Goal: Register for event/course

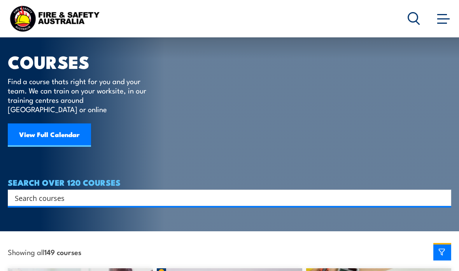
click at [29, 192] on input "Search input" at bounding box center [224, 198] width 419 height 12
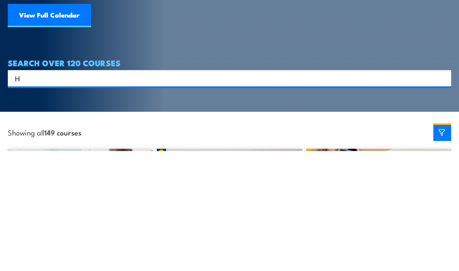
scroll to position [0, 0]
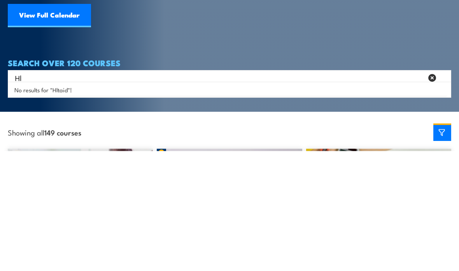
type input "H"
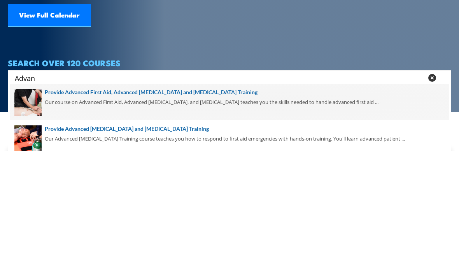
type input "Advan"
click at [285, 203] on span at bounding box center [229, 221] width 439 height 37
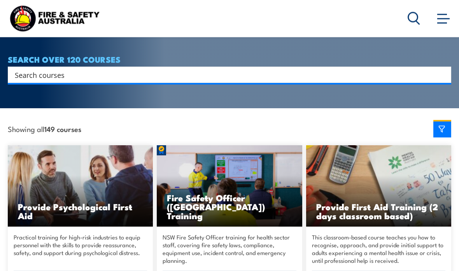
scroll to position [144, 0]
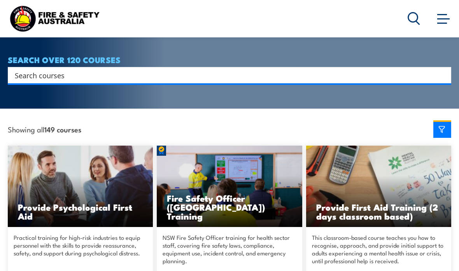
click at [312, 71] on input "Search input" at bounding box center [224, 75] width 419 height 12
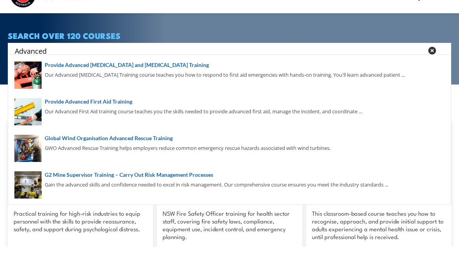
scroll to position [36, 0]
type input "Advanced"
click at [57, 81] on span at bounding box center [229, 99] width 439 height 37
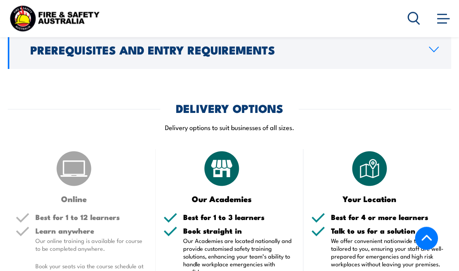
scroll to position [795, 0]
click at [422, 55] on link "Prerequisites and Entry Requirements" at bounding box center [229, 49] width 443 height 39
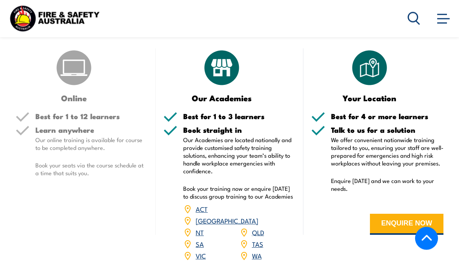
scroll to position [952, 0]
click at [200, 254] on link "VIC" at bounding box center [201, 254] width 10 height 9
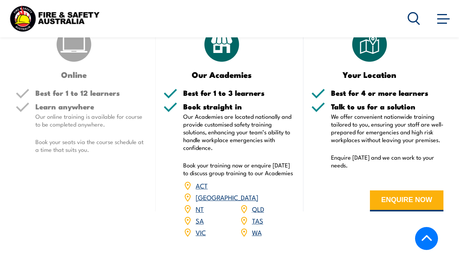
scroll to position [955, 0]
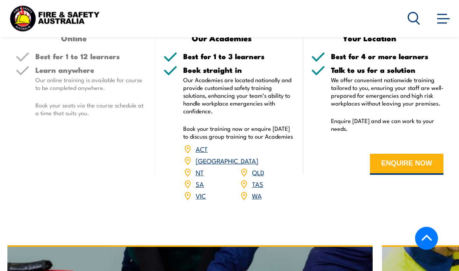
click at [200, 191] on link "VIC" at bounding box center [201, 195] width 10 height 9
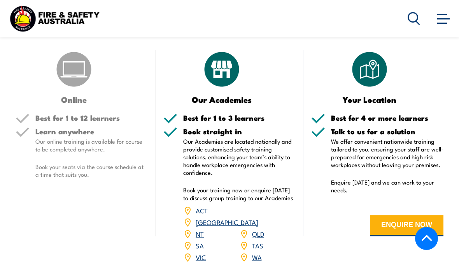
scroll to position [889, 0]
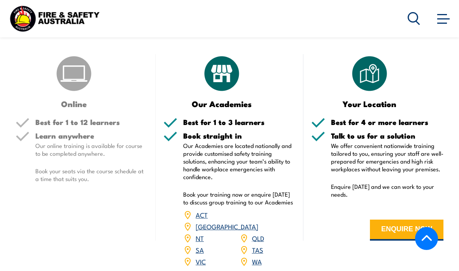
click at [202, 258] on link "VIC" at bounding box center [201, 260] width 10 height 9
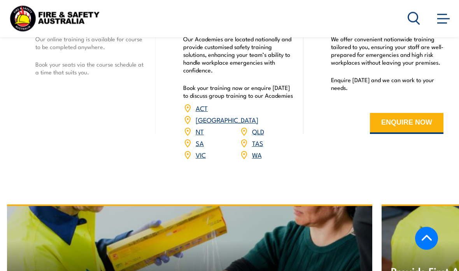
scroll to position [997, 0]
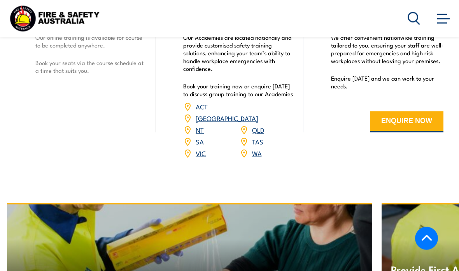
click at [441, 19] on span at bounding box center [443, 18] width 12 height 1
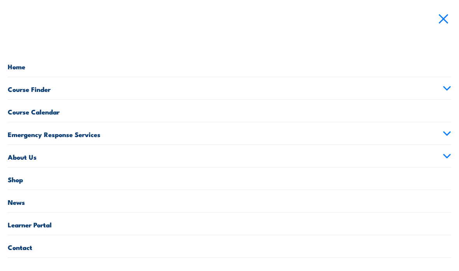
click at [196, 118] on link "Course Calendar" at bounding box center [229, 111] width 443 height 22
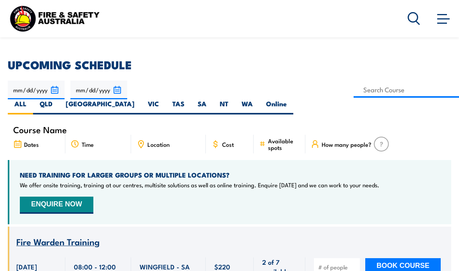
scroll to position [177, 0]
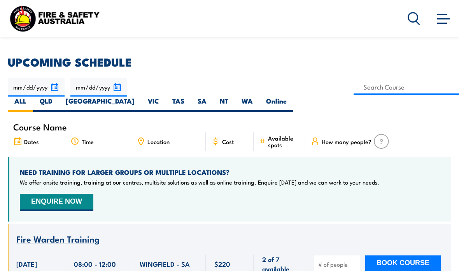
click at [166, 96] on label "VIC" at bounding box center [153, 103] width 25 height 15
click at [164, 96] on input "VIC" at bounding box center [161, 98] width 5 height 5
radio input "true"
click at [354, 80] on input at bounding box center [406, 87] width 105 height 15
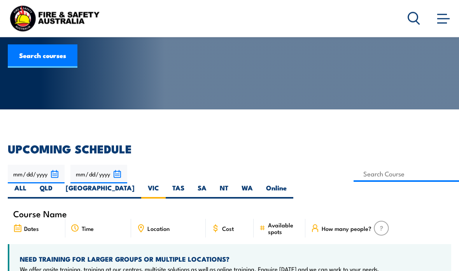
scroll to position [91, 0]
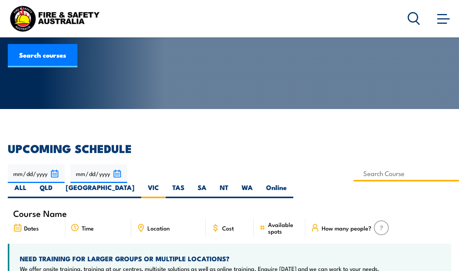
click at [354, 174] on input at bounding box center [406, 173] width 105 height 15
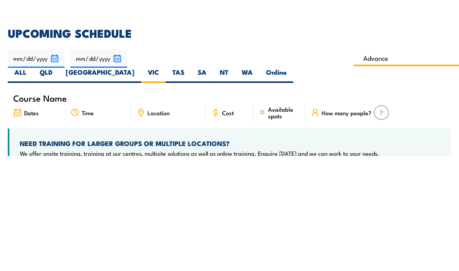
type input "Advanced"
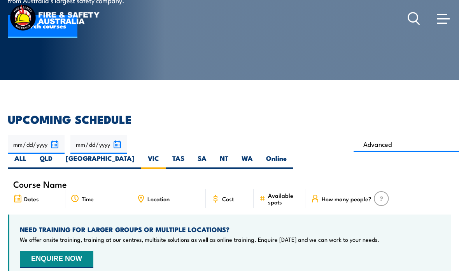
scroll to position [119, 0]
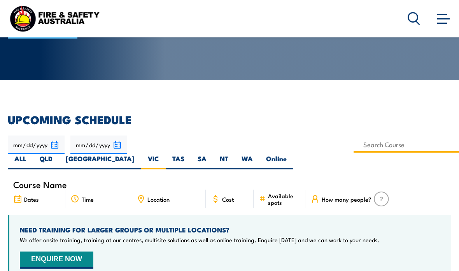
click at [354, 145] on input at bounding box center [406, 144] width 105 height 15
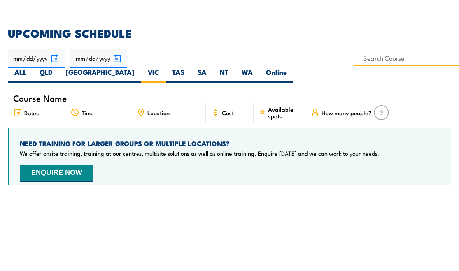
click at [354, 137] on input at bounding box center [406, 144] width 105 height 15
type input "Resuc"
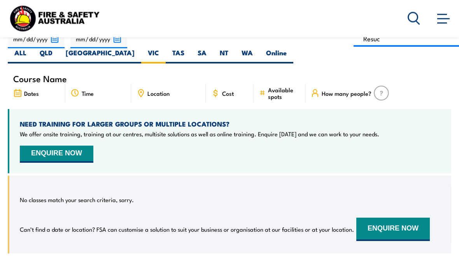
scroll to position [203, 0]
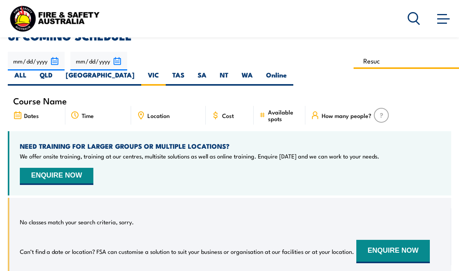
click at [354, 59] on input "Resuc" at bounding box center [406, 61] width 105 height 15
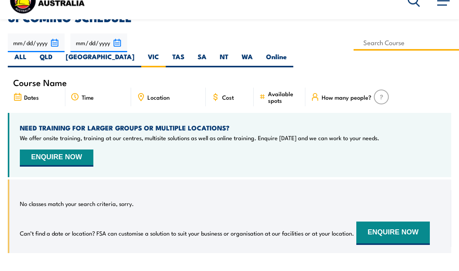
click at [354, 54] on input at bounding box center [406, 61] width 105 height 15
paste input "Advanced Resuscitation"
type input "Advanced Resuscitation"
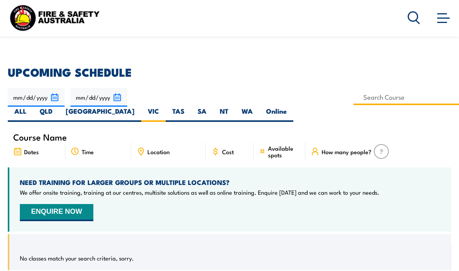
click at [354, 100] on input at bounding box center [406, 98] width 105 height 15
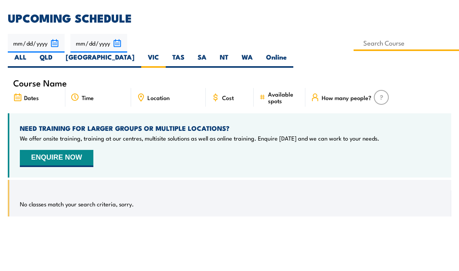
click at [354, 90] on input at bounding box center [406, 97] width 105 height 15
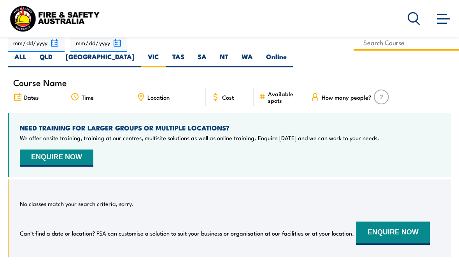
type input "Provide Advanced [MEDICAL_DATA] and [MEDICAL_DATA] Training"
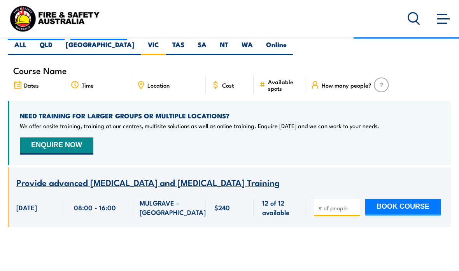
scroll to position [247, 0]
